Goal: Navigation & Orientation: Find specific page/section

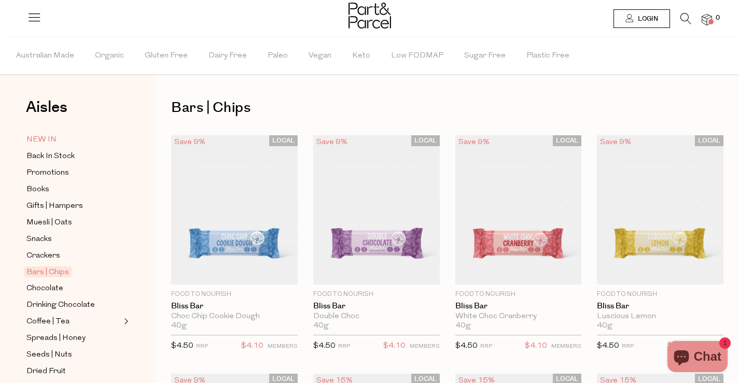
click at [37, 141] on span "NEW IN" at bounding box center [41, 140] width 30 height 12
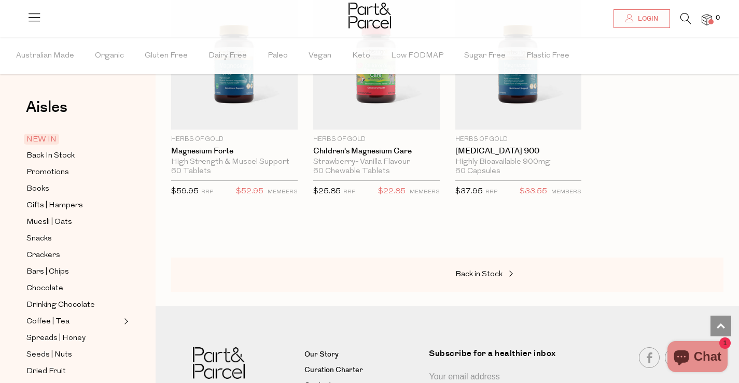
scroll to position [2063, 0]
click at [66, 154] on span "Back In Stock" at bounding box center [50, 156] width 48 height 12
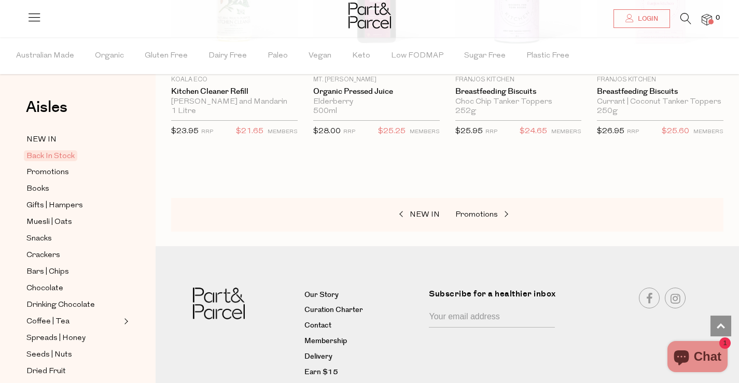
scroll to position [693, 0]
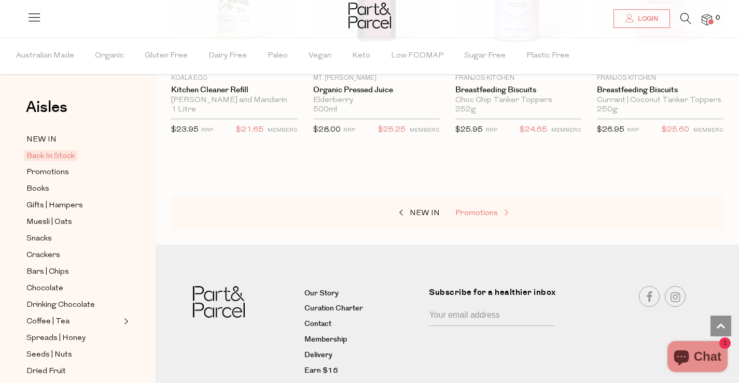
click at [470, 210] on span "Promotions" at bounding box center [476, 214] width 43 height 8
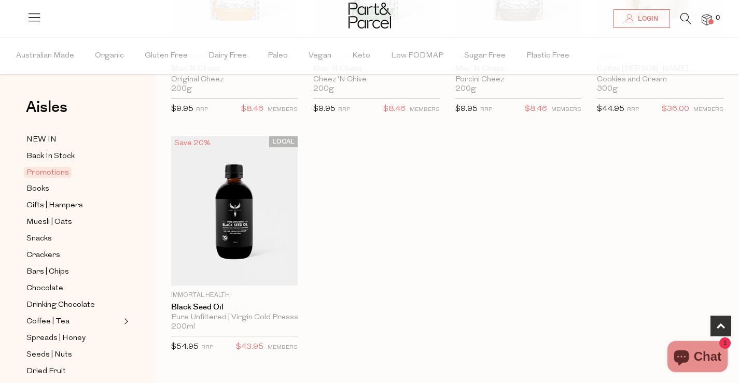
scroll to position [502, 0]
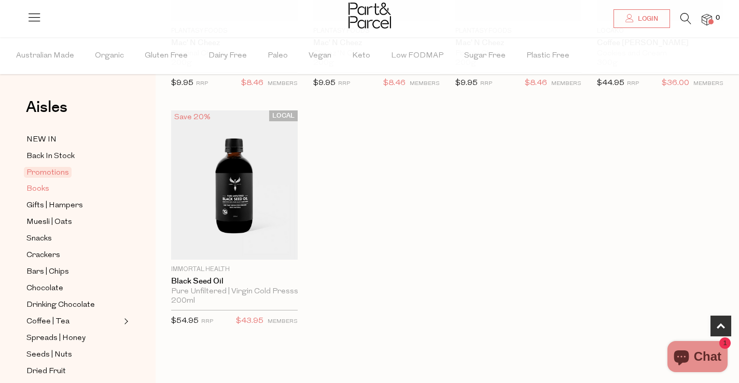
click at [35, 189] on span "Books" at bounding box center [37, 189] width 23 height 12
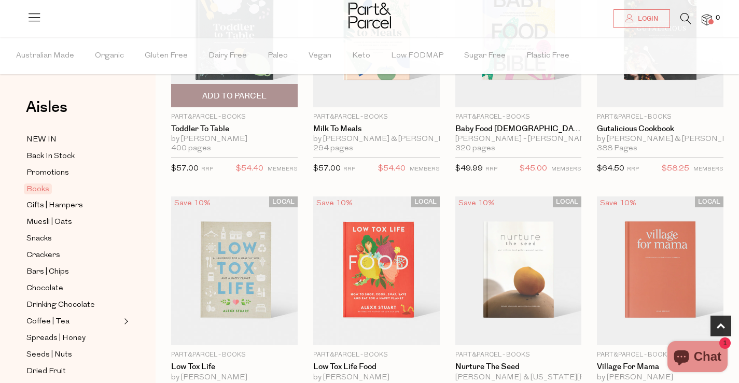
scroll to position [181, 0]
